Goal: Transaction & Acquisition: Book appointment/travel/reservation

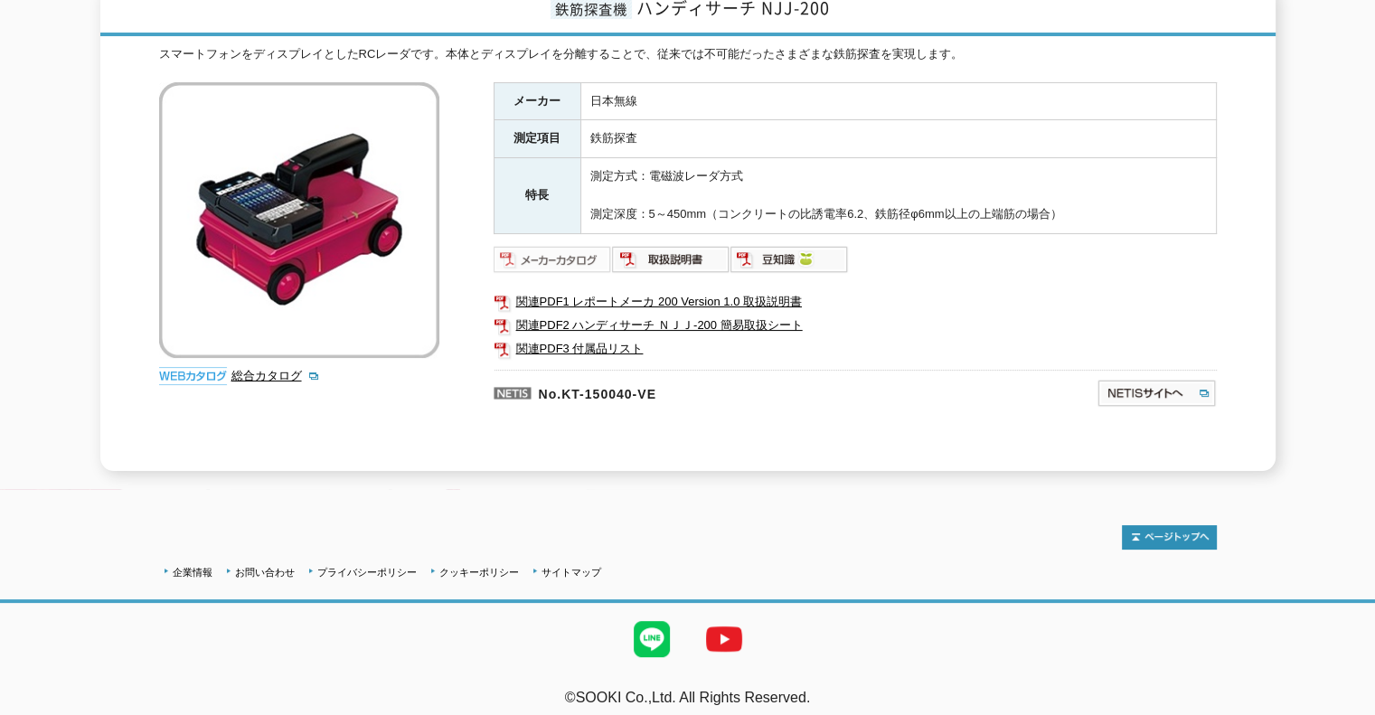
click at [571, 245] on img at bounding box center [553, 259] width 118 height 29
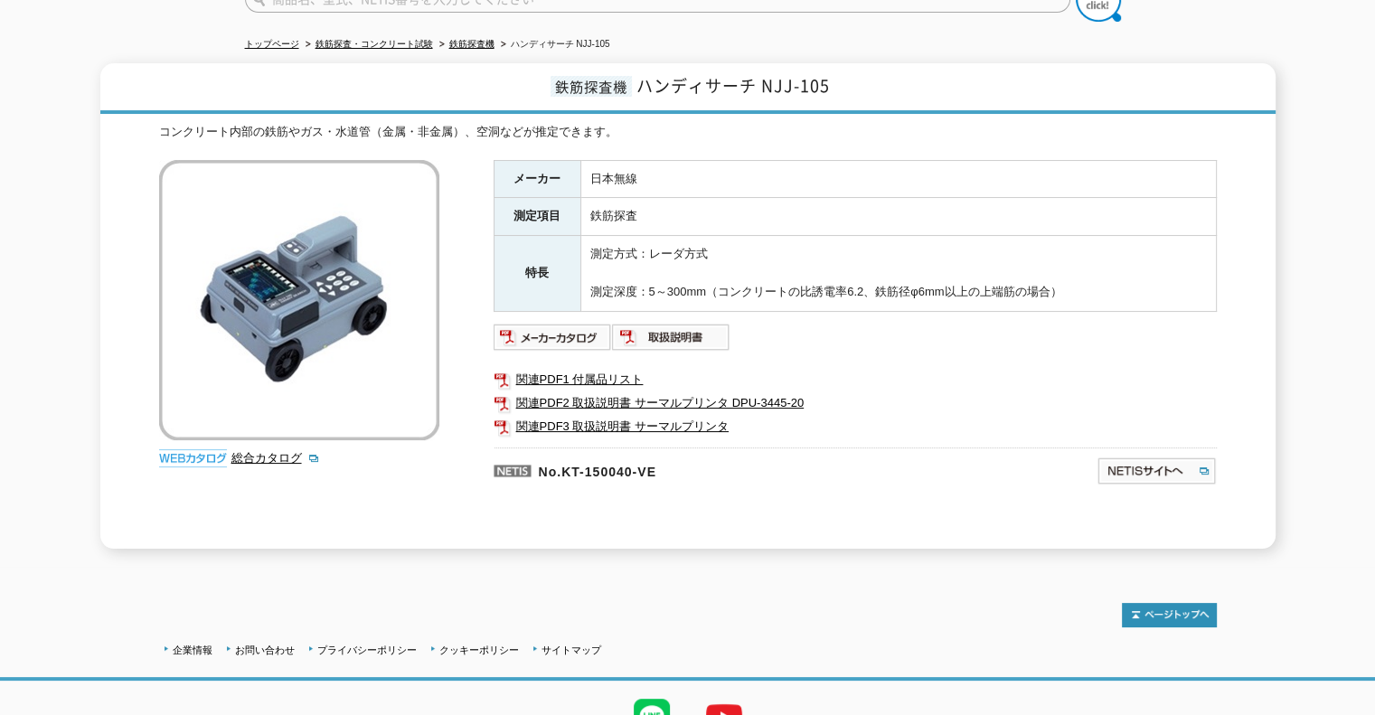
scroll to position [181, 0]
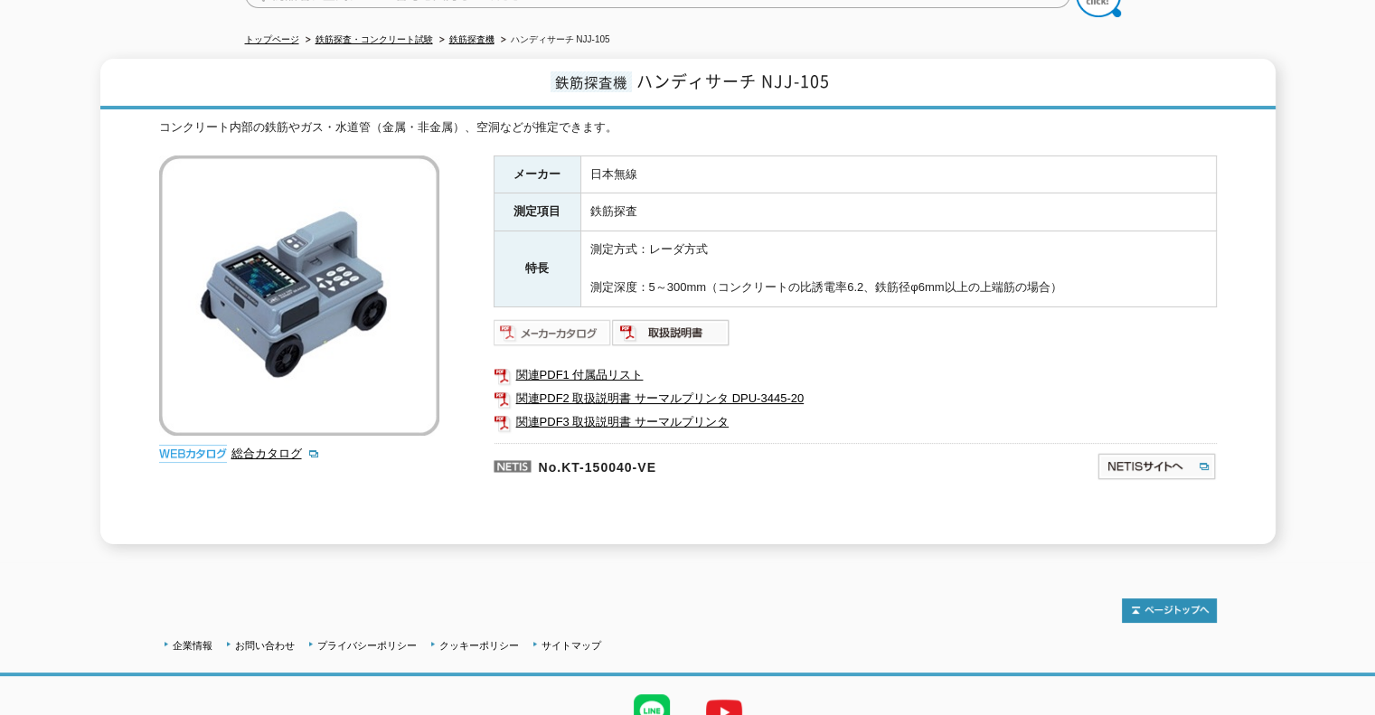
click at [576, 318] on img at bounding box center [553, 332] width 118 height 29
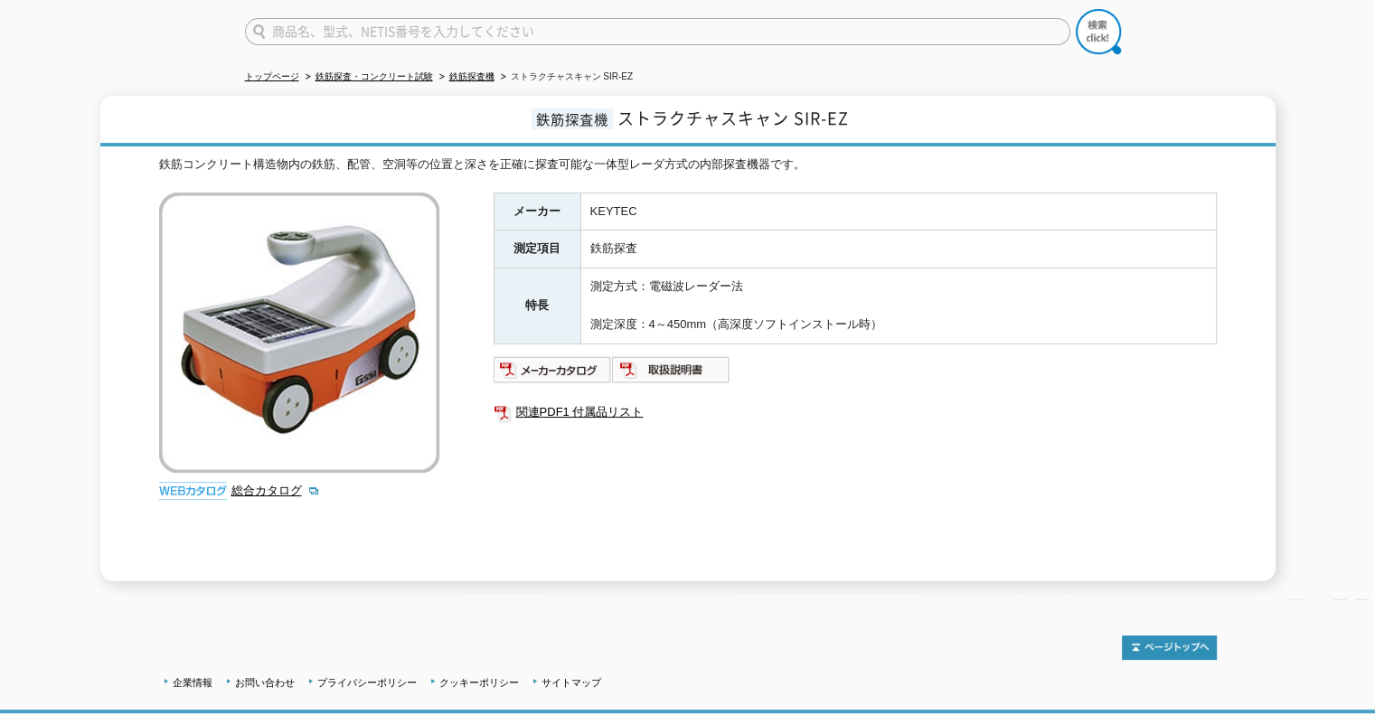
scroll to position [254, 0]
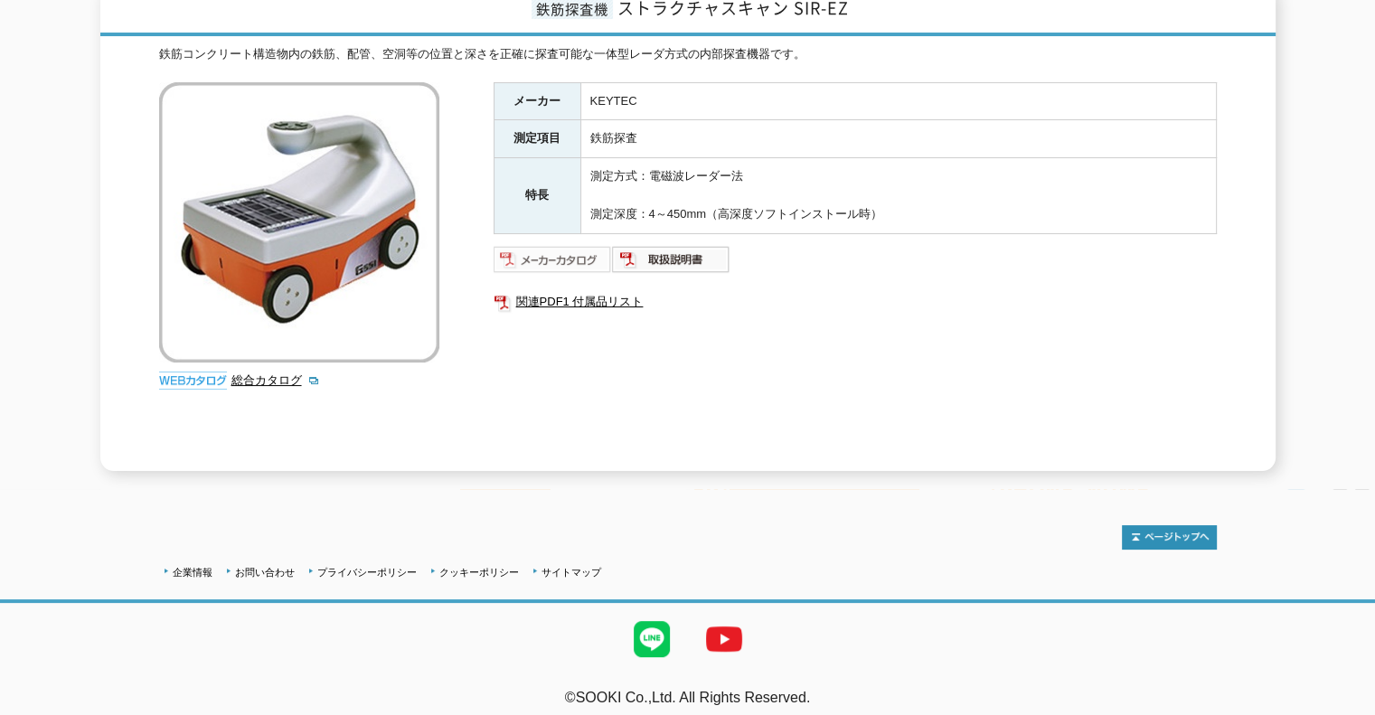
click at [561, 249] on img at bounding box center [553, 259] width 118 height 29
